Goal: Ask a question: Seek information or help from site administrators or community

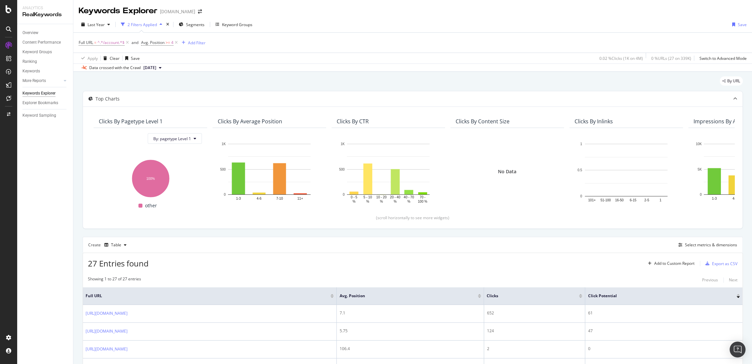
scroll to position [452, 0]
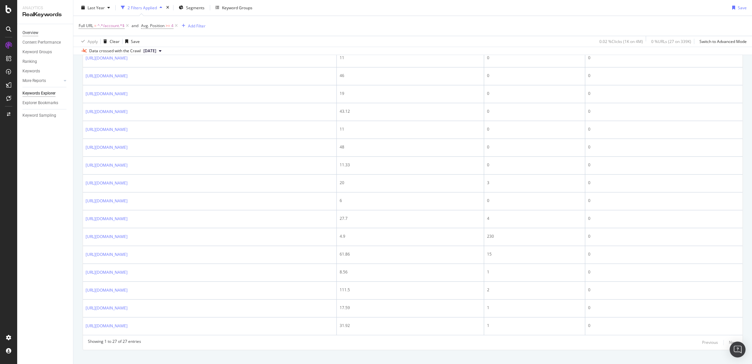
click at [35, 33] on div "Overview" at bounding box center [30, 32] width 16 height 7
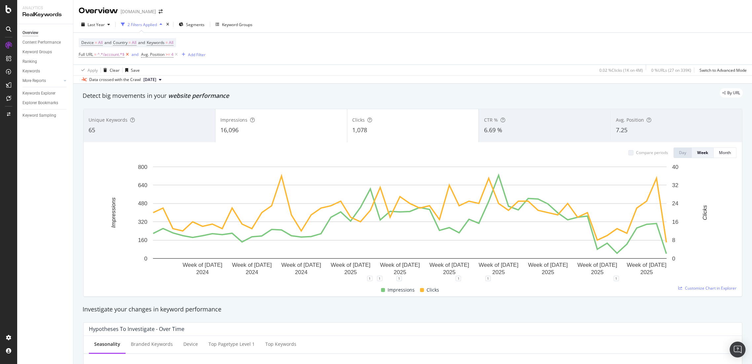
click at [126, 54] on icon at bounding box center [128, 54] width 6 height 7
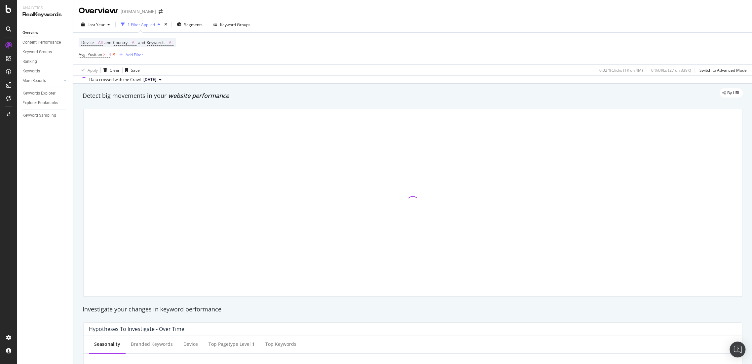
click at [115, 55] on icon at bounding box center [114, 54] width 6 height 7
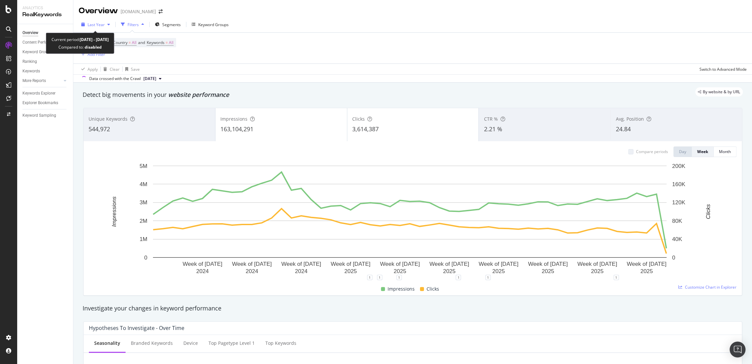
click at [92, 24] on span "Last Year" at bounding box center [96, 25] width 17 height 6
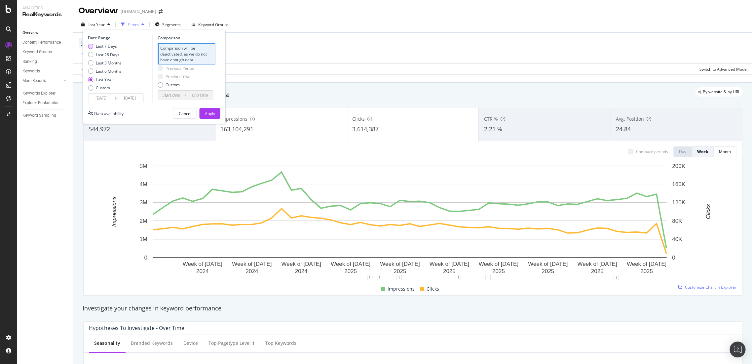
click at [102, 47] on div "Last 7 Days" at bounding box center [106, 46] width 21 height 6
type input "[DATE]"
click at [201, 112] on button "Apply" at bounding box center [209, 113] width 21 height 11
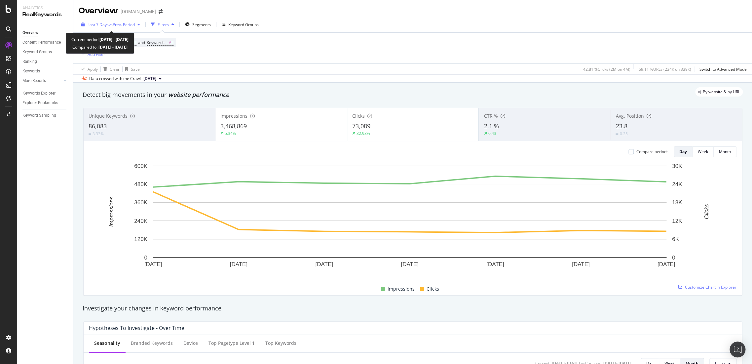
click at [115, 22] on span "vs Prev. Period" at bounding box center [122, 25] width 26 height 6
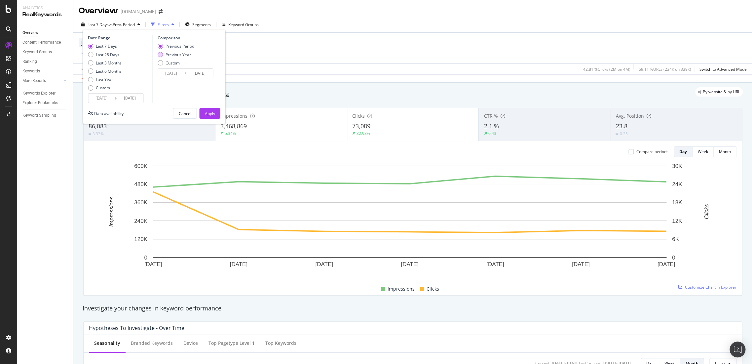
click at [161, 52] on div "Previous Year" at bounding box center [160, 54] width 5 height 5
type input "[DATE]"
click at [207, 116] on div "Apply" at bounding box center [210, 113] width 10 height 10
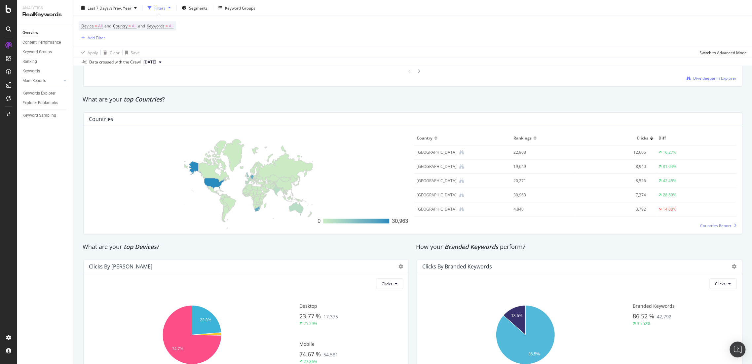
scroll to position [977, 0]
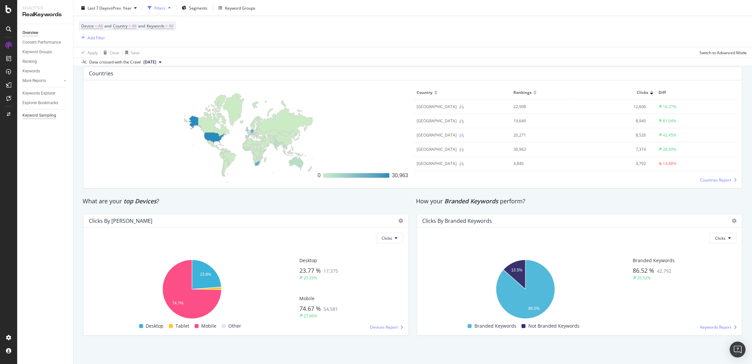
click at [44, 117] on div "Keyword Sampling" at bounding box center [39, 115] width 34 height 7
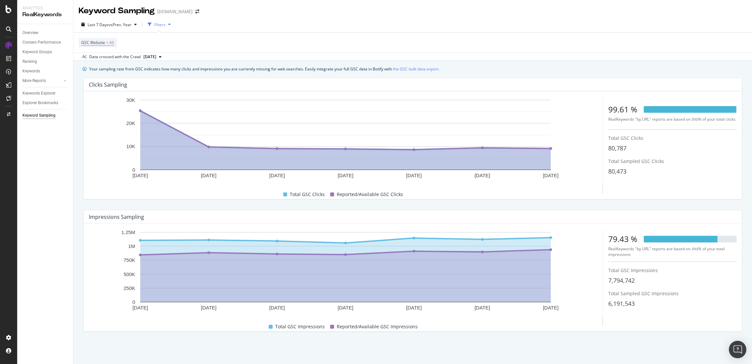
click at [741, 351] on img "Open Intercom Messenger" at bounding box center [738, 349] width 9 height 9
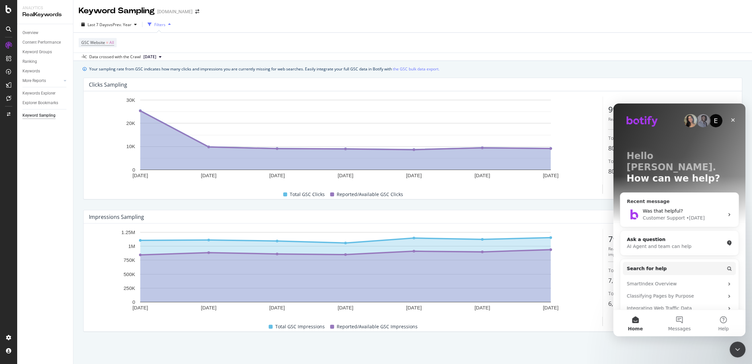
click at [670, 215] on div "Customer Support" at bounding box center [664, 218] width 42 height 7
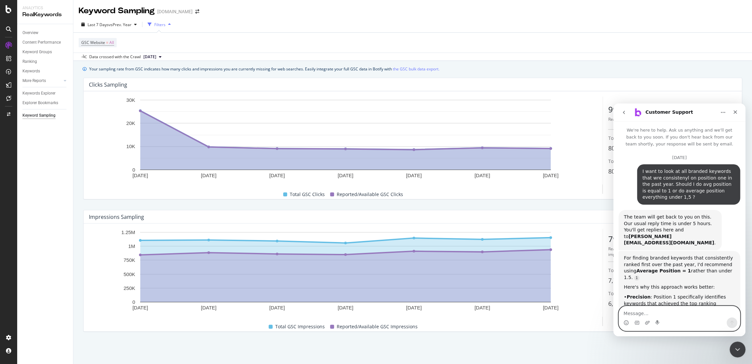
click at [637, 312] on textarea "Message…" at bounding box center [679, 311] width 121 height 11
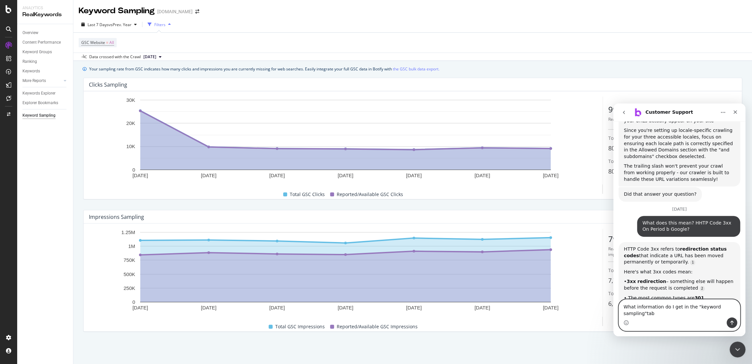
scroll to position [2365, 0]
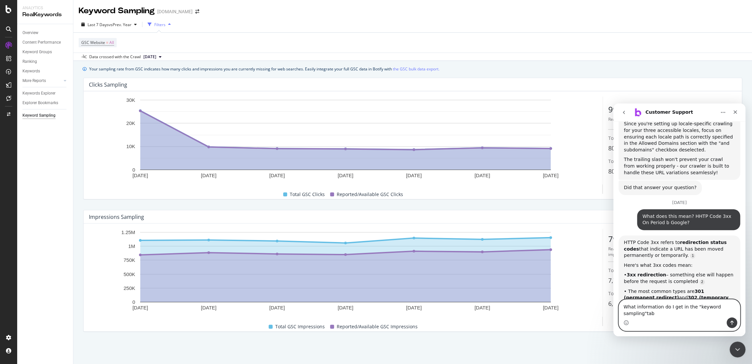
type textarea "What information do I get in the "keyword sampling"tab?"
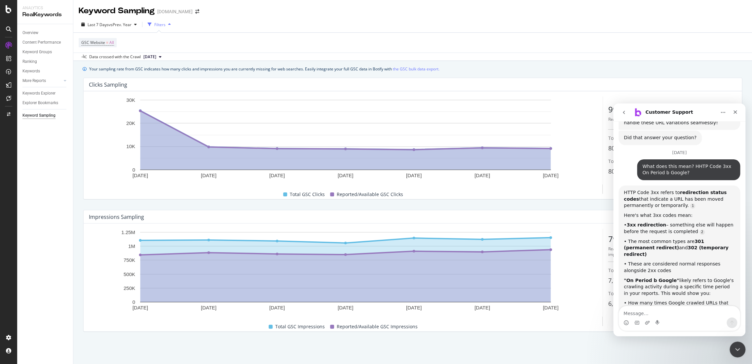
scroll to position [2393, 0]
